Goal: Check status: Check status

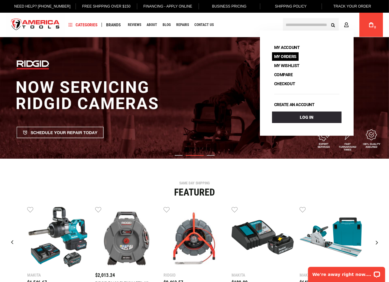
click at [293, 55] on link "My Orders" at bounding box center [285, 56] width 27 height 8
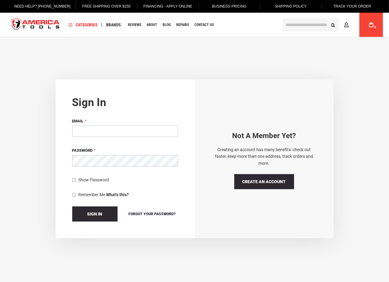
click at [98, 129] on input "Email" at bounding box center [125, 131] width 106 height 11
type input "**********"
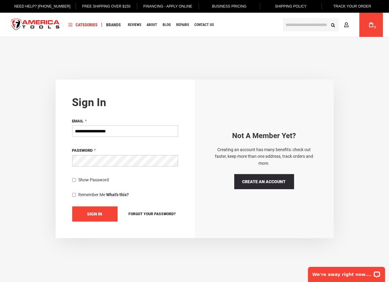
click at [101, 210] on button "Sign In" at bounding box center [94, 214] width 45 height 15
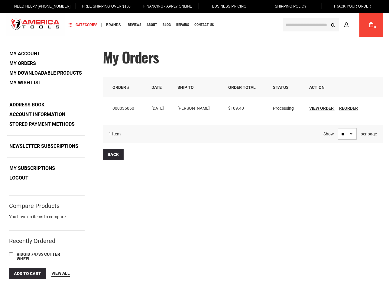
drag, startPoint x: 205, startPoint y: 196, endPoint x: 207, endPoint y: 189, distance: 6.7
click at [206, 193] on div "My Orders Orders Order # Date Ship To Order Total Status Action 000035060 9/9/2…" at bounding box center [194, 187] width 377 height 277
drag, startPoint x: 309, startPoint y: 109, endPoint x: 306, endPoint y: 106, distance: 4.1
click at [309, 109] on span "View Order" at bounding box center [321, 108] width 25 height 5
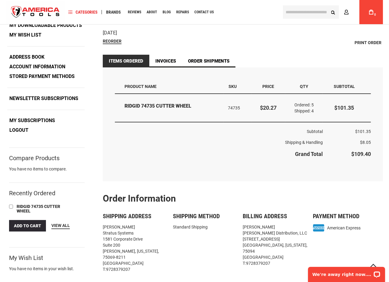
scroll to position [60, 0]
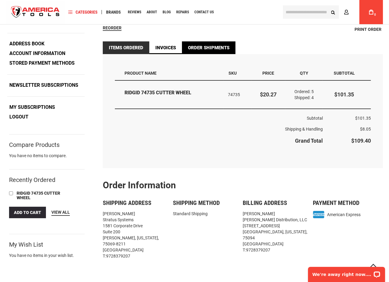
click at [215, 49] on link "Order Shipments" at bounding box center [209, 47] width 54 height 13
click at [161, 48] on link "Invoices" at bounding box center [165, 47] width 33 height 13
click at [207, 47] on link "Order Shipments" at bounding box center [209, 47] width 54 height 13
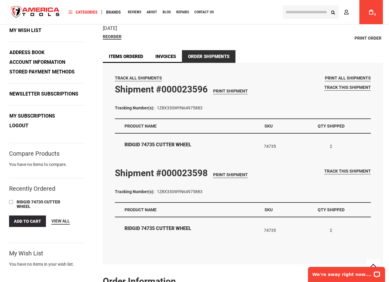
scroll to position [91, 0]
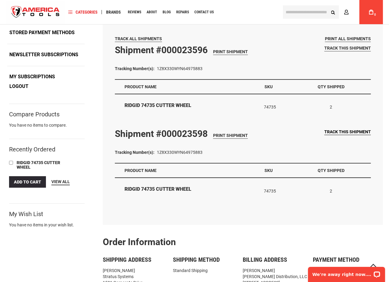
click at [336, 132] on span "Track this shipment" at bounding box center [348, 131] width 47 height 5
click at [344, 48] on span "Track this shipment" at bounding box center [348, 48] width 47 height 5
click at [356, 132] on span "Track this shipment" at bounding box center [348, 131] width 47 height 5
click at [245, 23] on div "Navigation Categories Plumbing Tools Drain Cleaning Diagnostics Pressing Diagno…" at bounding box center [172, 12] width 214 height 24
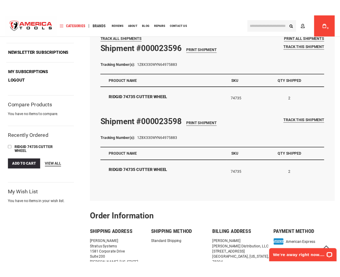
scroll to position [78, 0]
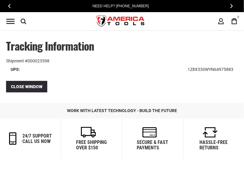
click at [226, 68] on td "1Z8X330WYN64975883" at bounding box center [210, 69] width 55 height 11
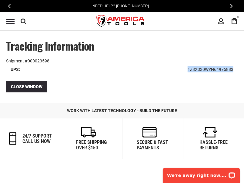
click at [226, 68] on td "1Z8X330WYN64975883" at bounding box center [210, 69] width 55 height 11
copy div "1Z8X330WYN64975883"
